Goal: Task Accomplishment & Management: Manage account settings

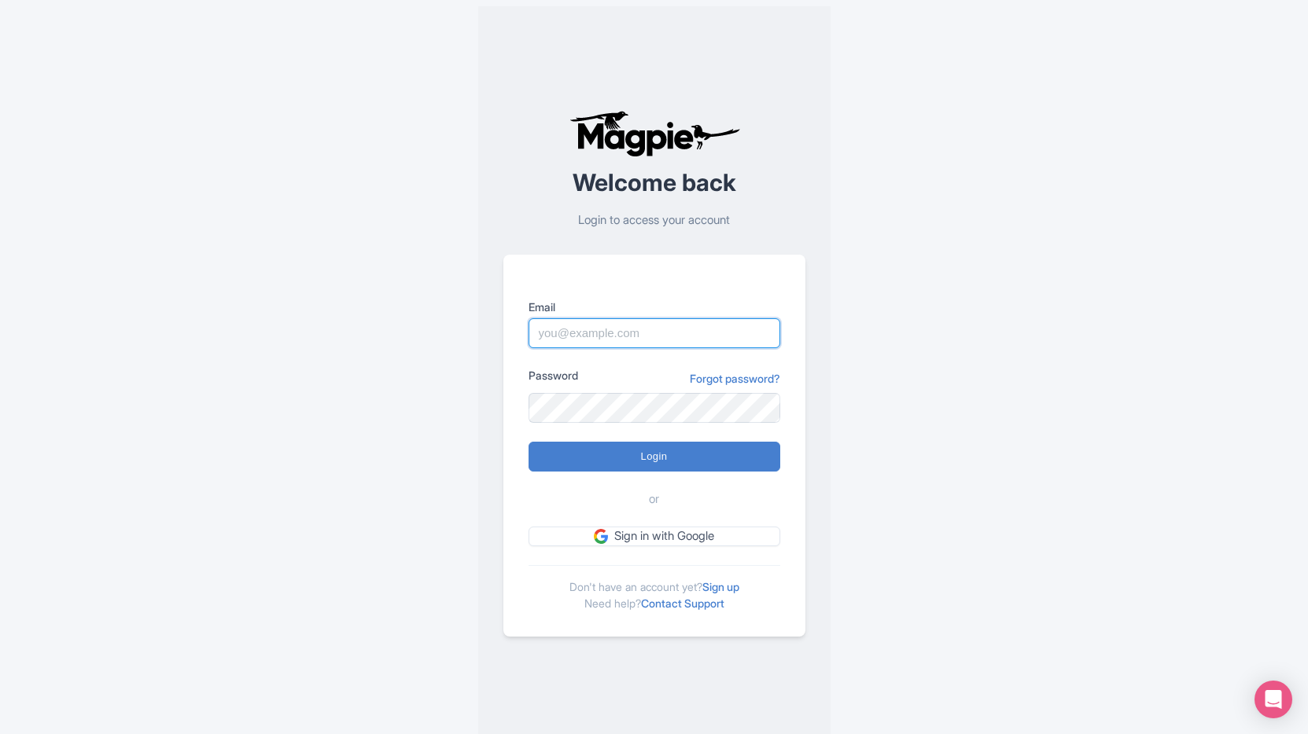
click at [683, 326] on input "Email" at bounding box center [654, 333] width 252 height 30
type input "skronwitter@graylinetoronto.tours"
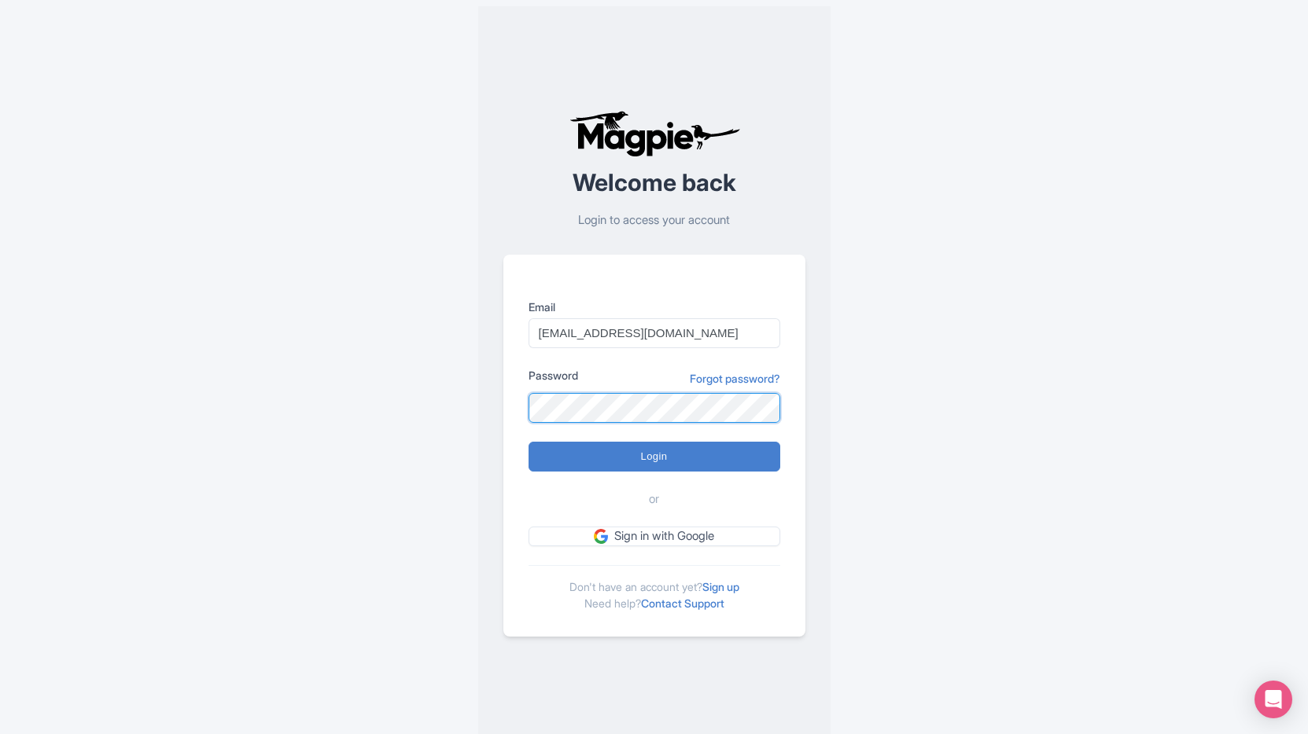
click at [528, 442] on input "Login" at bounding box center [654, 457] width 252 height 30
type input "Logging in..."
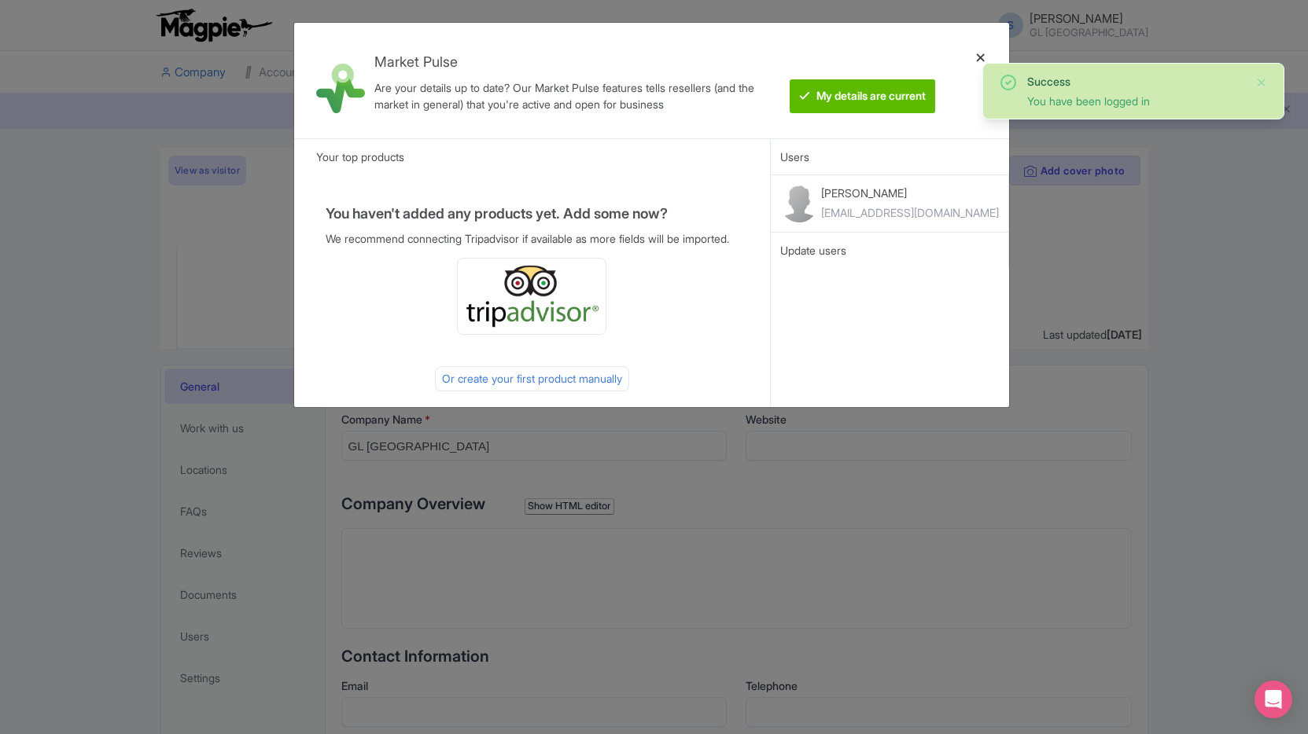
click at [979, 52] on div at bounding box center [981, 80] width 38 height 90
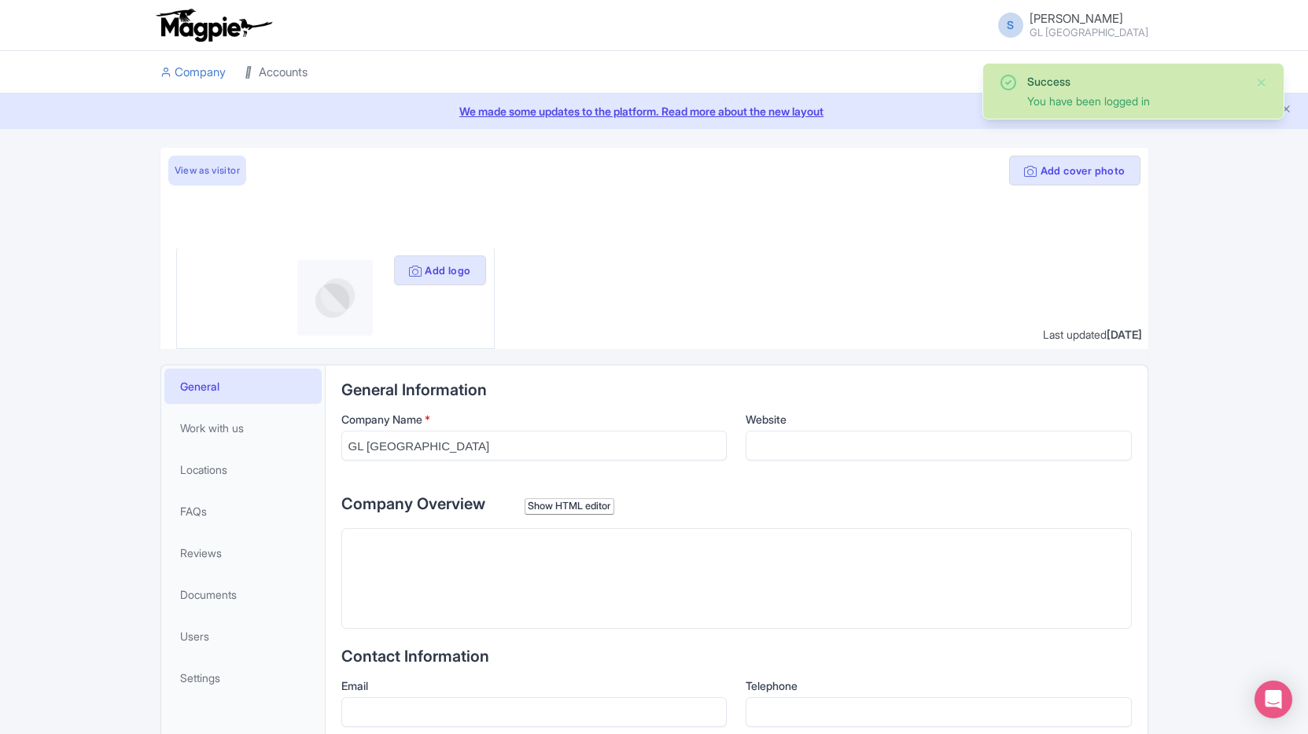
click at [280, 77] on link "Accounts" at bounding box center [276, 72] width 63 height 43
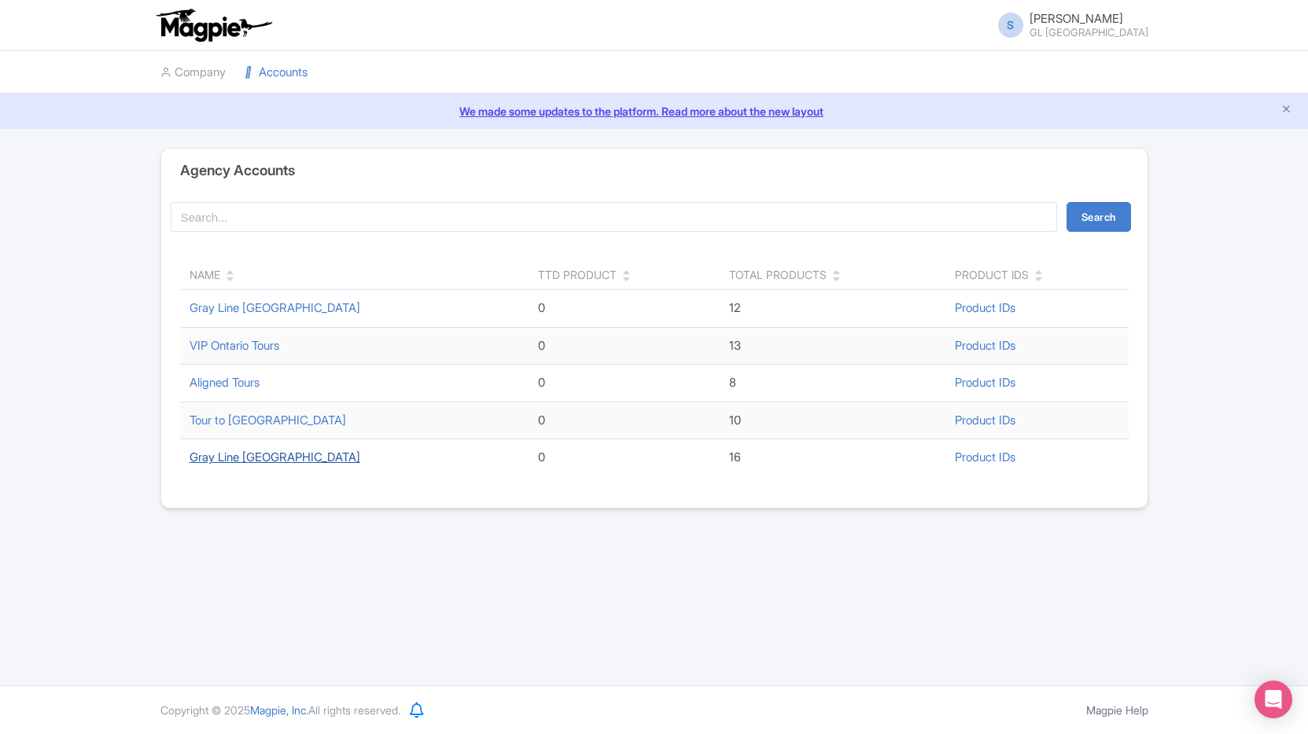
click at [260, 459] on link "Gray Line Toronto" at bounding box center [275, 457] width 171 height 15
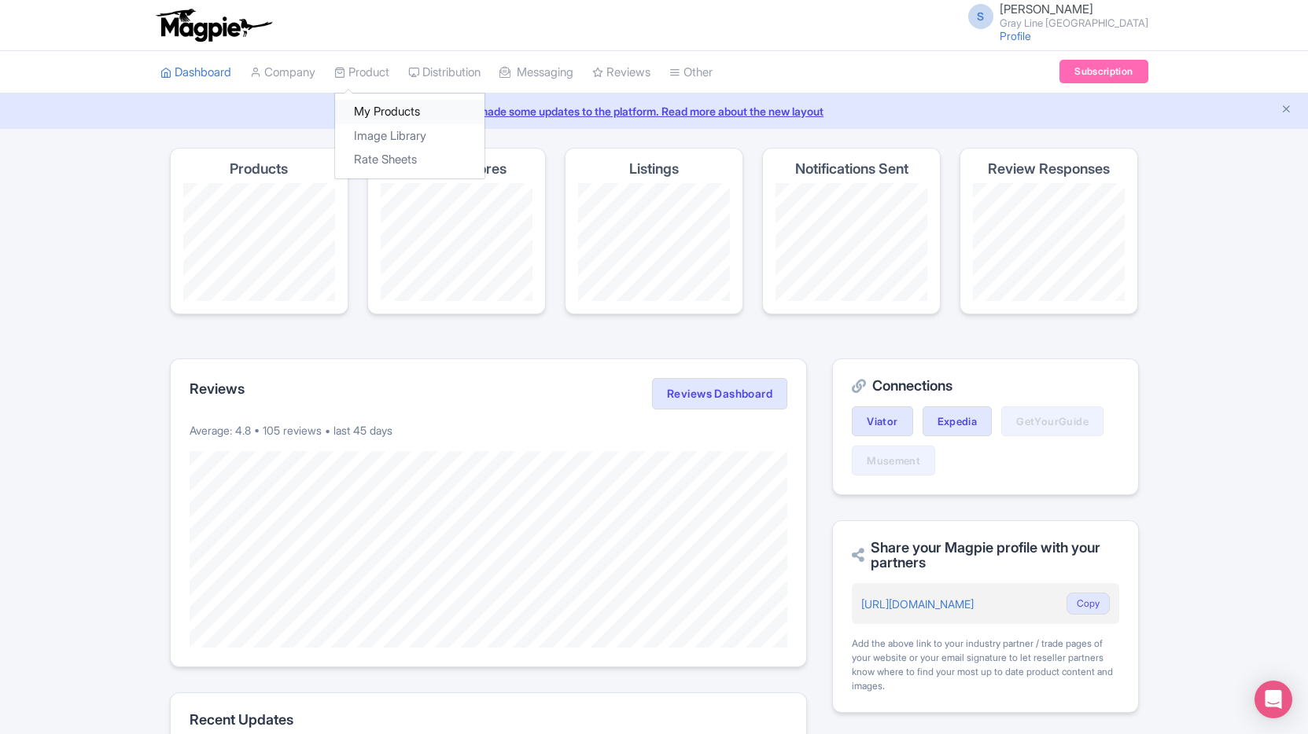
click at [362, 104] on link "My Products" at bounding box center [409, 112] width 149 height 24
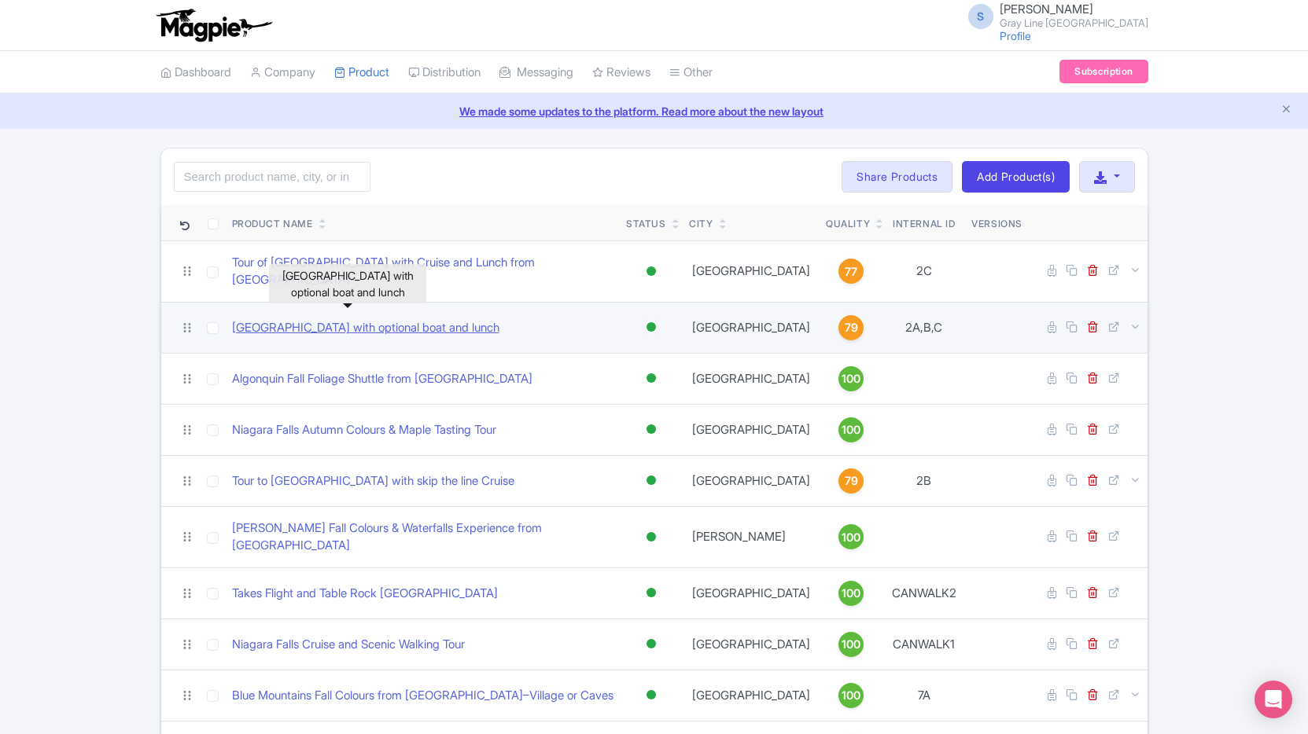
click at [384, 319] on link "[GEOGRAPHIC_DATA] with optional boat and lunch" at bounding box center [365, 328] width 267 height 18
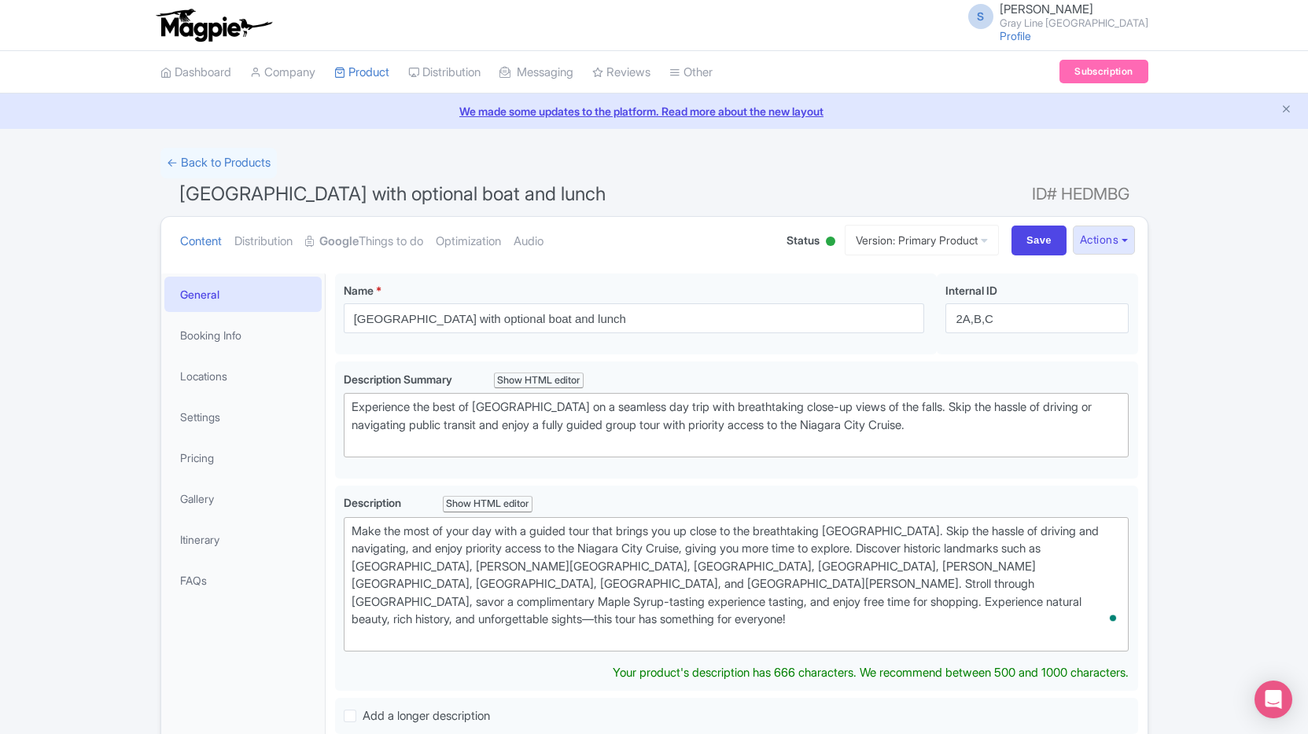
click at [826, 238] on div at bounding box center [830, 241] width 9 height 9
